Goal: Information Seeking & Learning: Learn about a topic

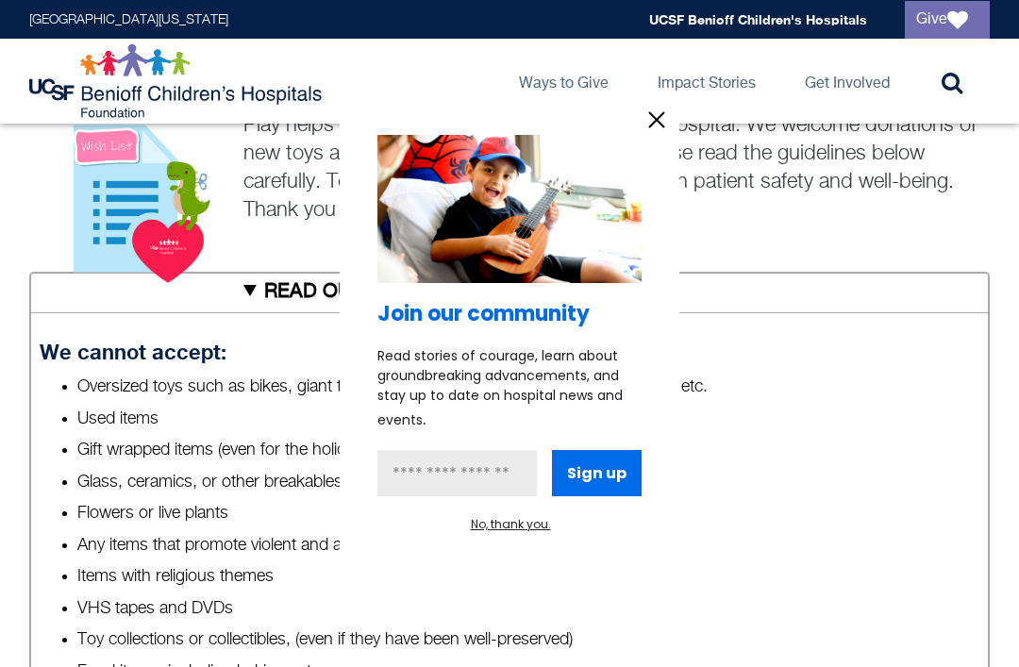
scroll to position [679, 0]
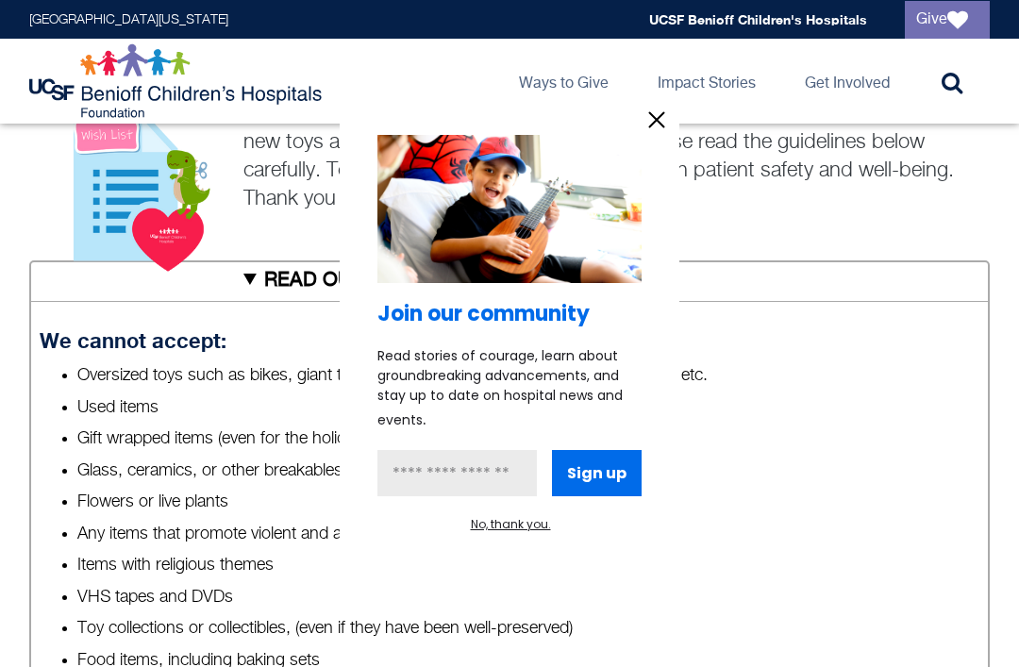
click at [655, 126] on icon "information" at bounding box center [657, 119] width 14 height 14
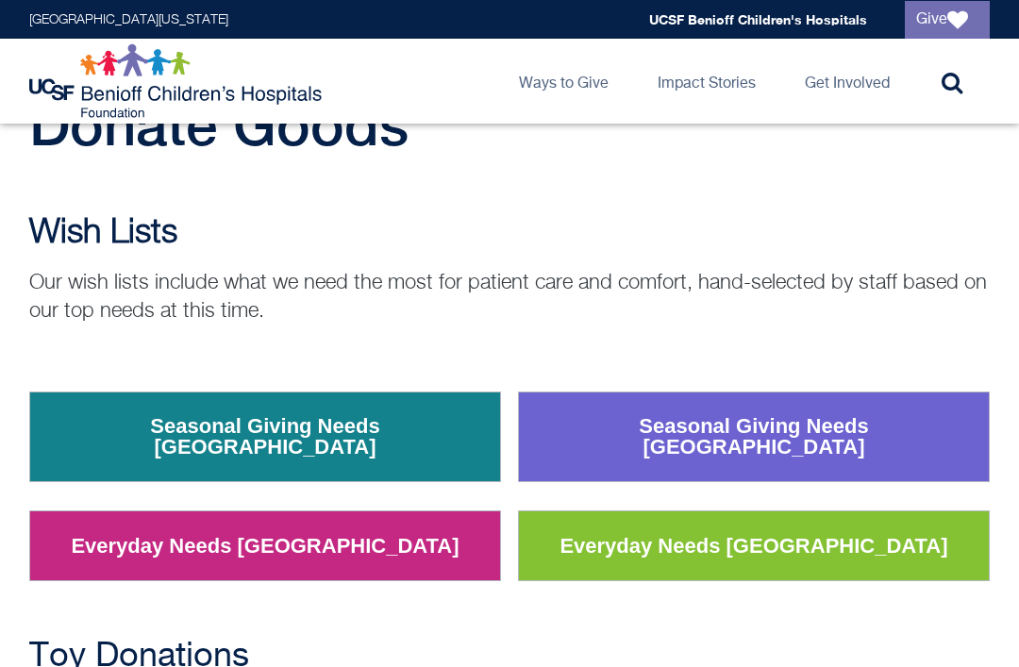
scroll to position [0, 0]
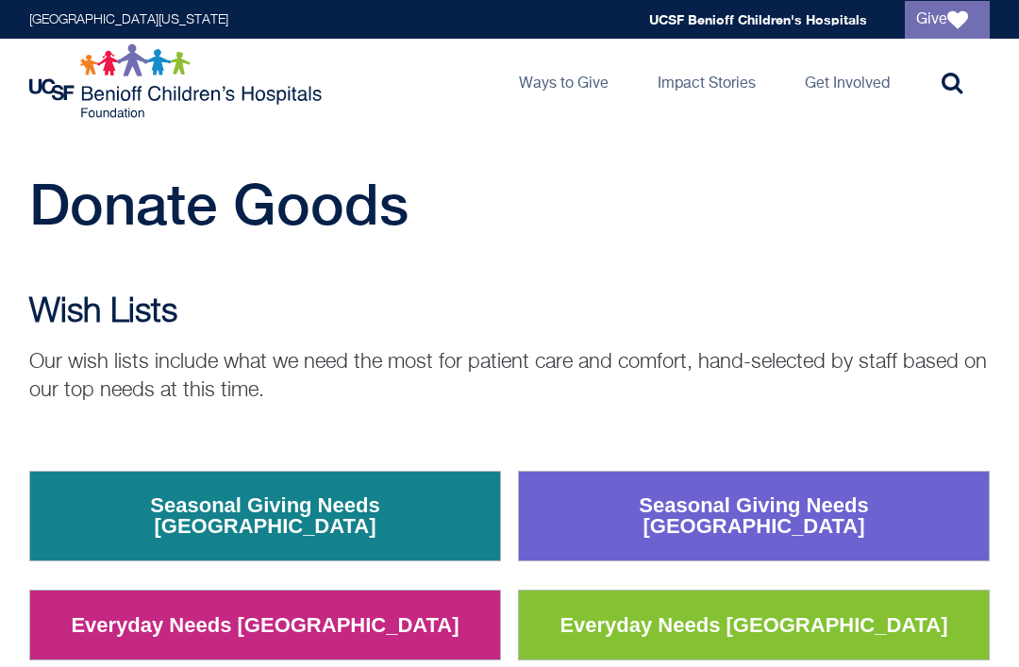
click at [0, 0] on link "Donate Goods" at bounding box center [0, 0] width 0 height 0
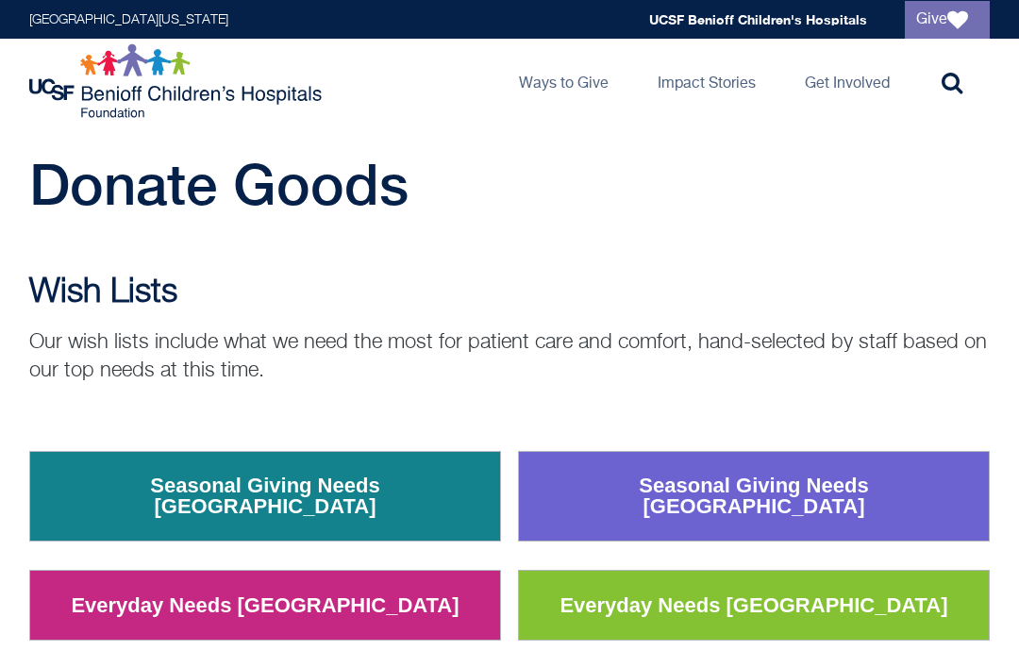
scroll to position [27, 0]
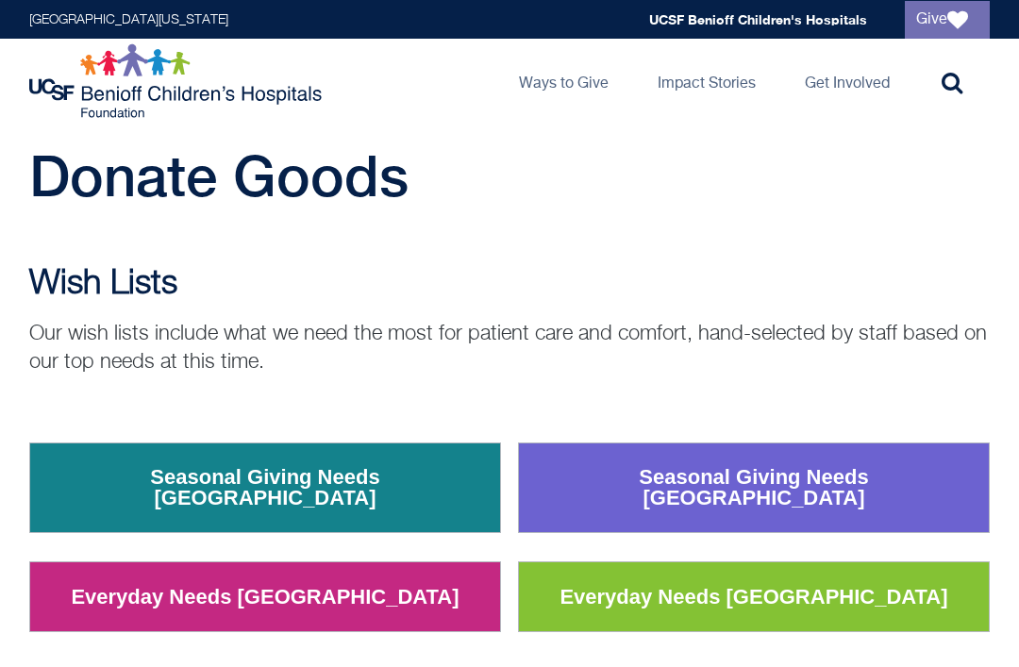
click at [674, 470] on link "Seasonal Giving Needs [GEOGRAPHIC_DATA]" at bounding box center [754, 489] width 451 height 70
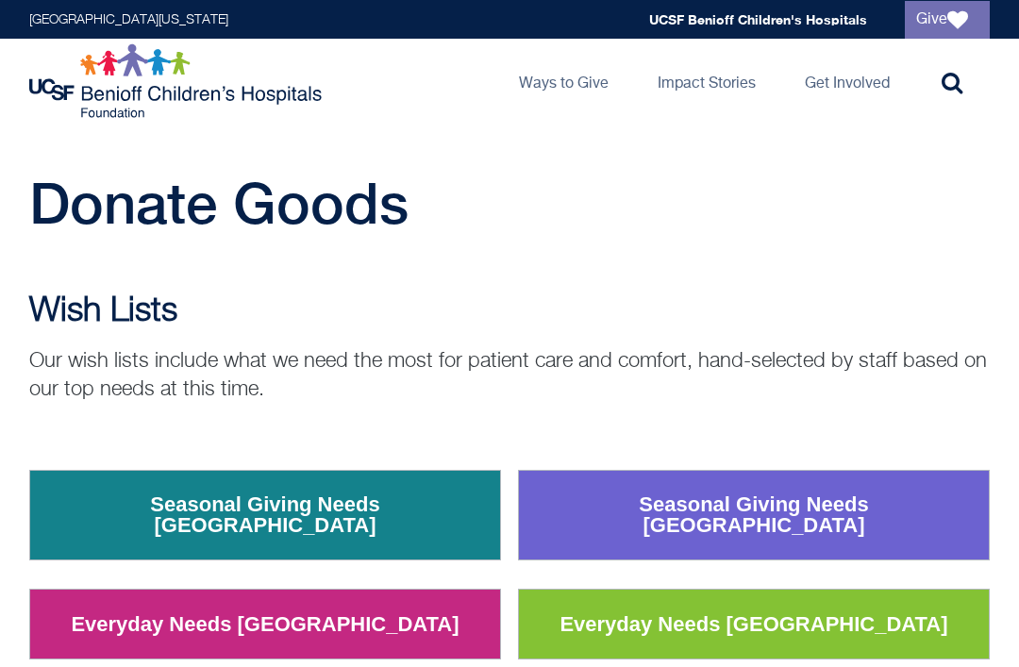
scroll to position [0, 0]
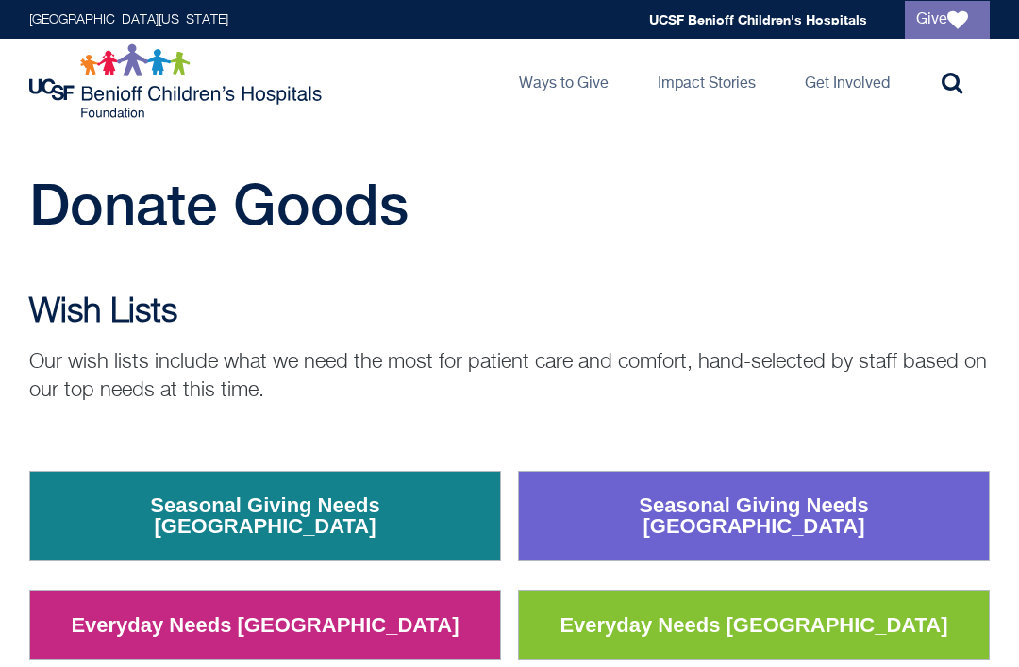
click at [962, 86] on icon at bounding box center [952, 82] width 21 height 23
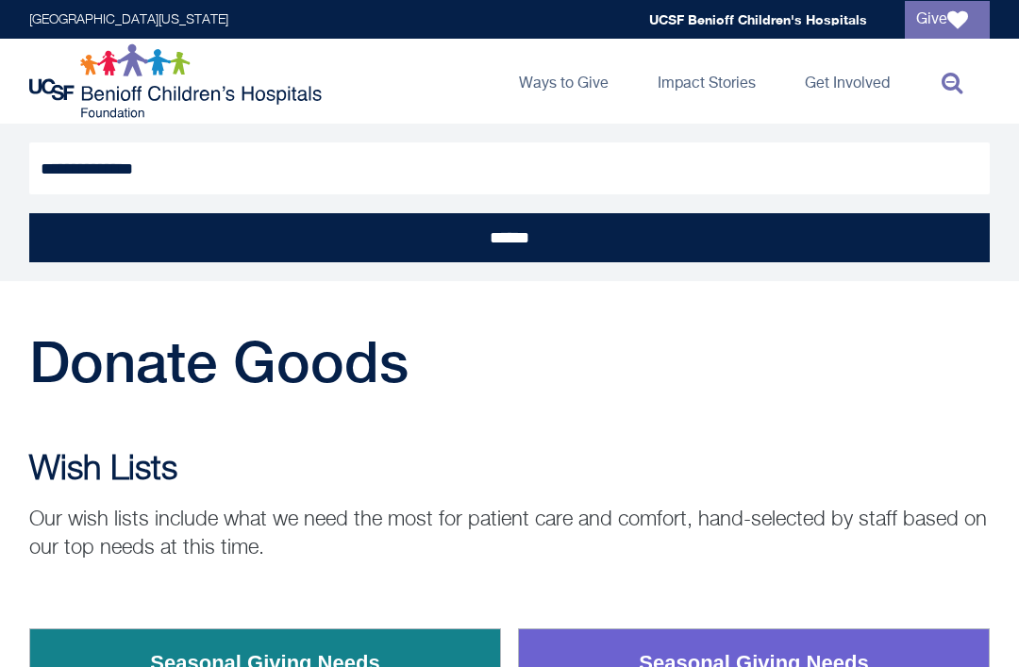
type input "**********"
click at [510, 239] on input "******" at bounding box center [509, 237] width 961 height 49
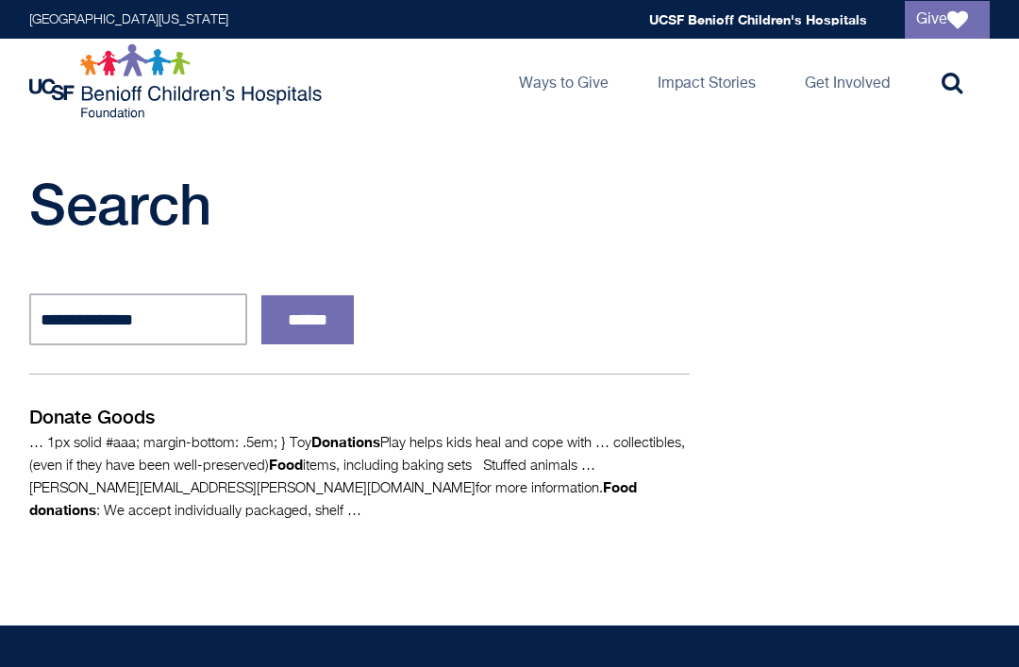
click at [100, 419] on p "Donate Goods" at bounding box center [359, 417] width 661 height 28
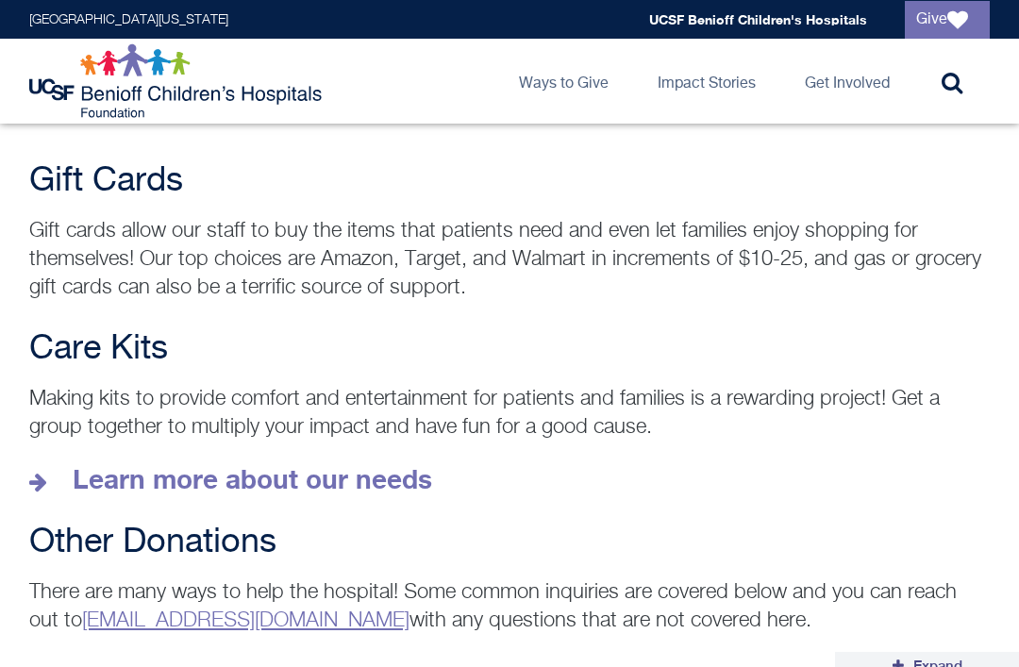
scroll to position [2595, 0]
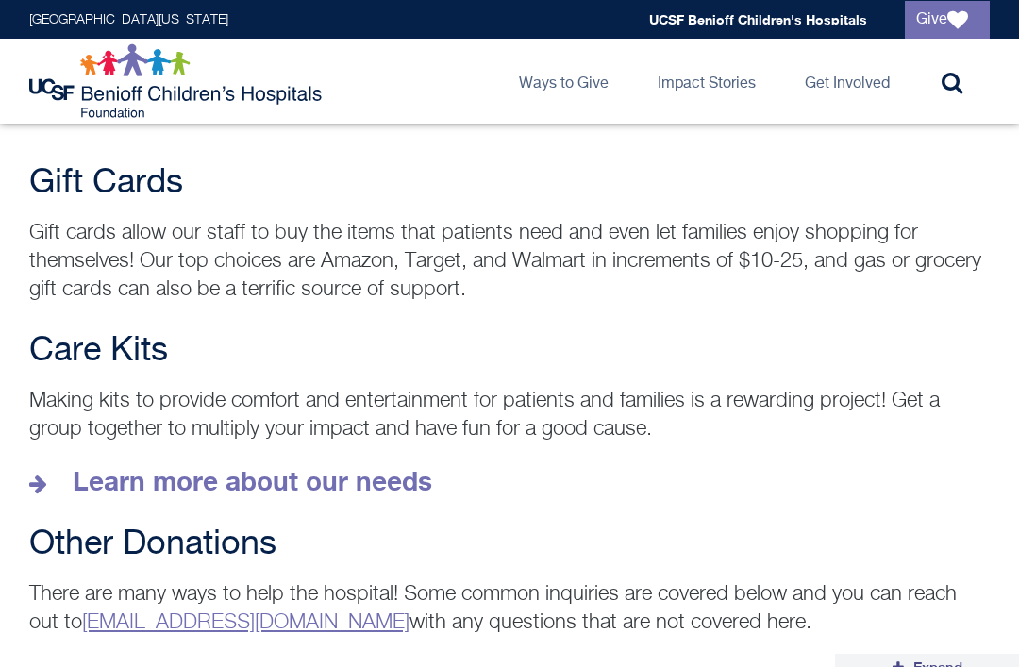
click at [931, 660] on span "Expand All" at bounding box center [938, 676] width 49 height 32
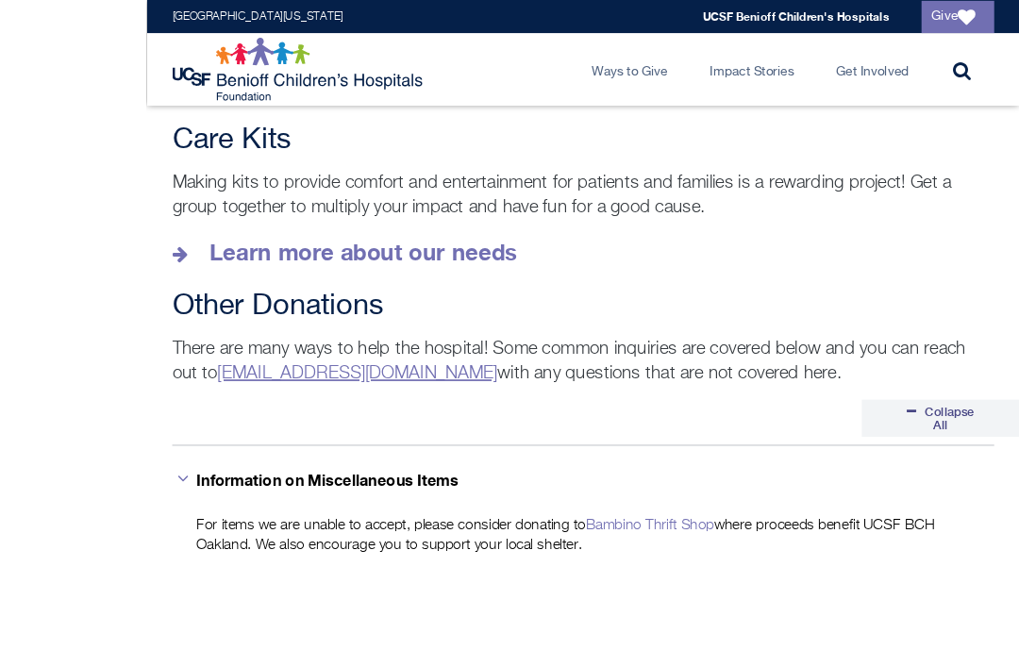
scroll to position [2914, 0]
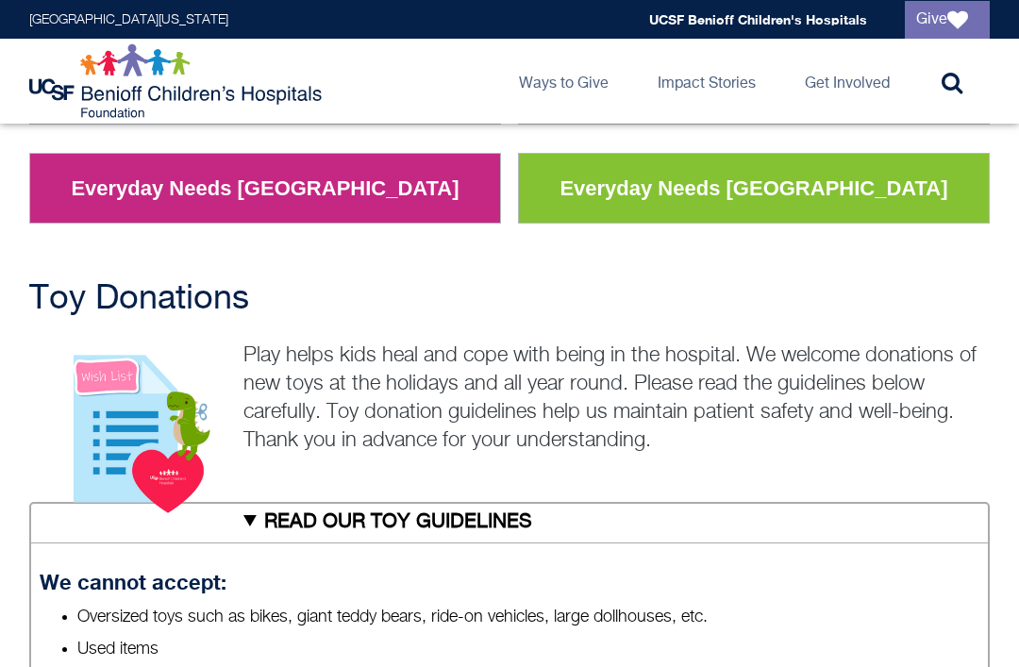
click at [293, 508] on summary "READ OUR TOY GUIDELINES" at bounding box center [509, 523] width 961 height 42
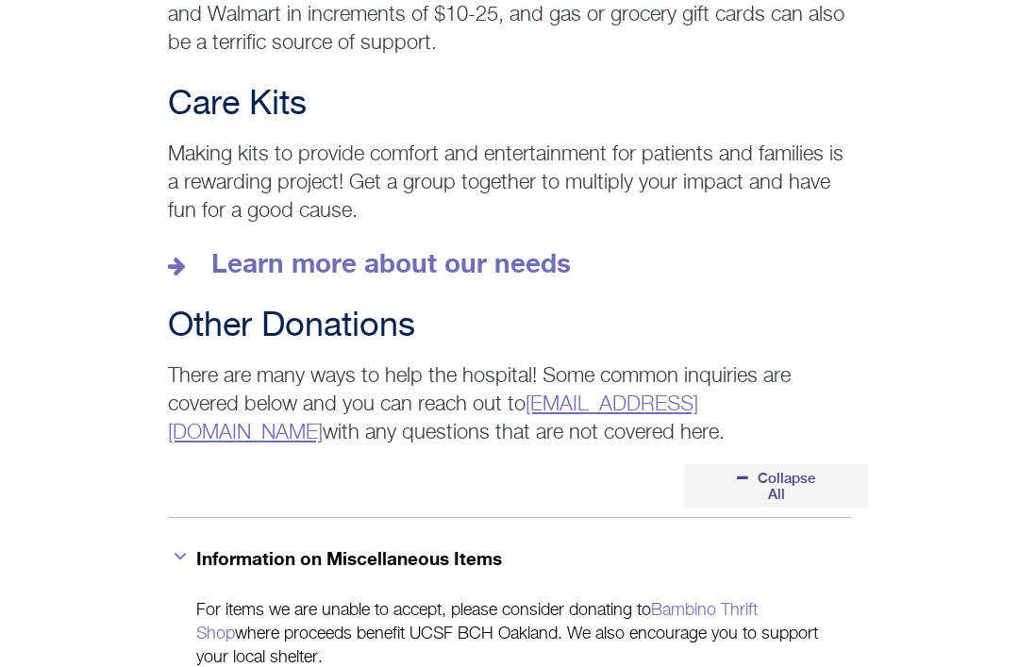
scroll to position [1540, 0]
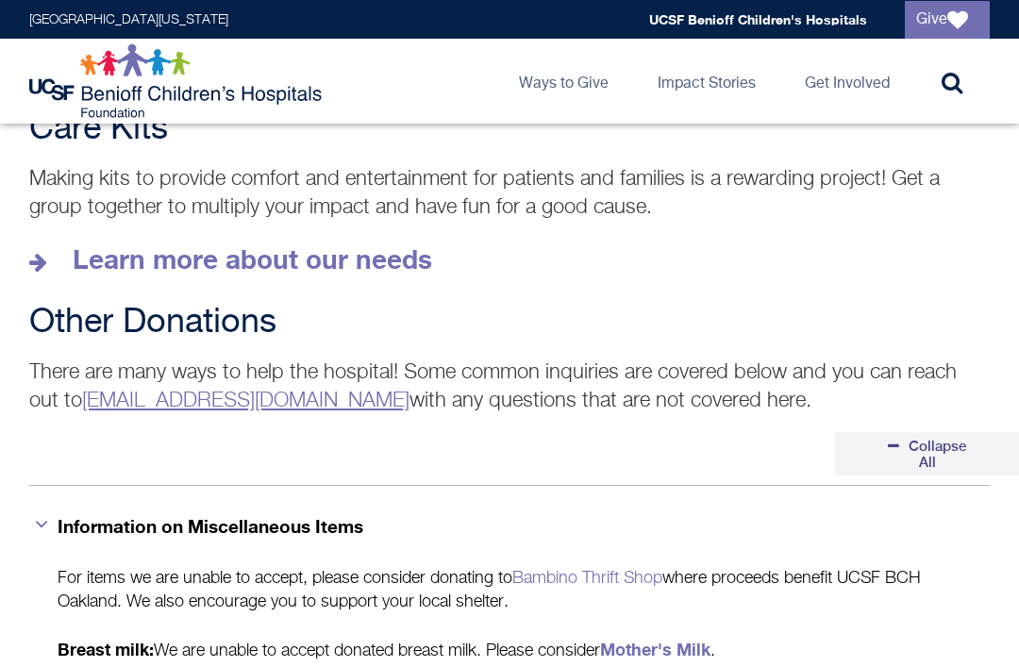
click at [916, 245] on p "Learn more about our needs" at bounding box center [509, 260] width 961 height 30
